Goal: Information Seeking & Learning: Find specific fact

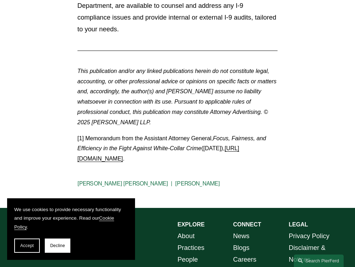
scroll to position [1026, 0]
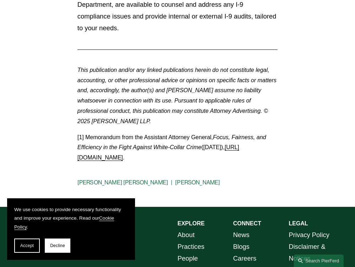
click at [80, 132] on p "[1] Memorandum from the Assistant Attorney General, Focus, Fairness, and Effici…" at bounding box center [178, 147] width 200 height 31
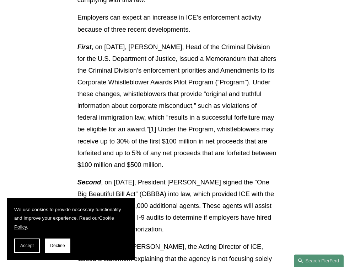
scroll to position [592, 0]
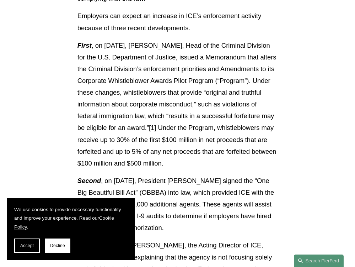
drag, startPoint x: 95, startPoint y: 46, endPoint x: 274, endPoint y: 163, distance: 214.0
click at [274, 163] on p "First , on May 12, 2025, Matthew R. Galeotti, Head of the Criminal Division for…" at bounding box center [178, 103] width 200 height 129
copy p "on May 12, 2025, Matthew R. Galeotti, Head of the Criminal Division for the U.S…"
click at [298, 87] on article "Back to Insights ICE and I-9 Audits – The Stakes Have Never Been Higher for Emp…" at bounding box center [177, 60] width 355 height 1162
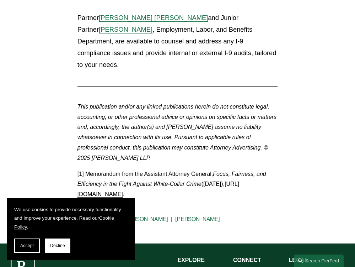
scroll to position [976, 0]
